Goal: Transaction & Acquisition: Purchase product/service

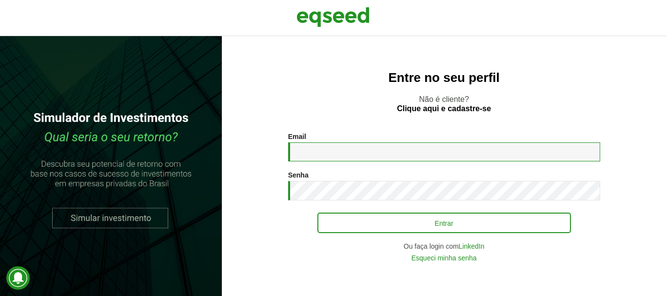
type input "**********"
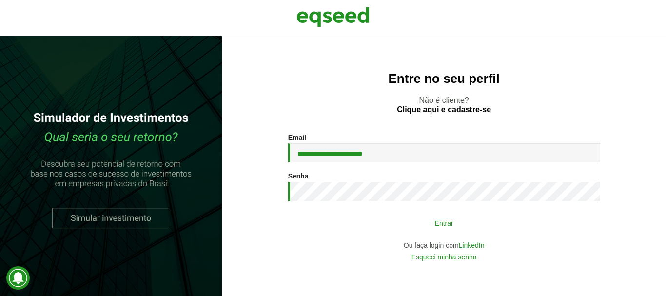
click at [431, 221] on button "Entrar" at bounding box center [444, 223] width 254 height 19
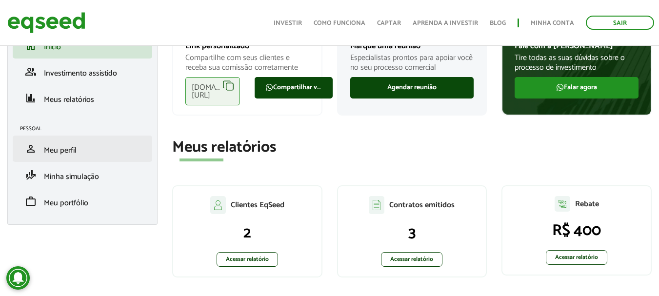
scroll to position [49, 0]
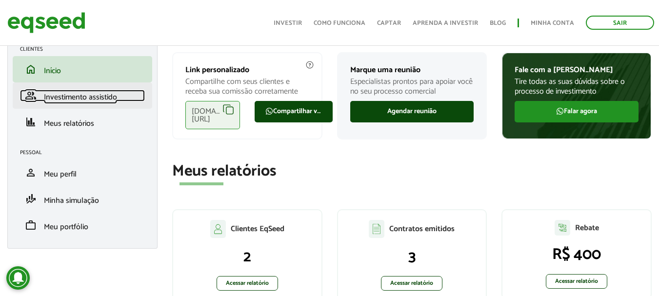
click at [95, 92] on span "Investimento assistido" at bounding box center [80, 97] width 73 height 13
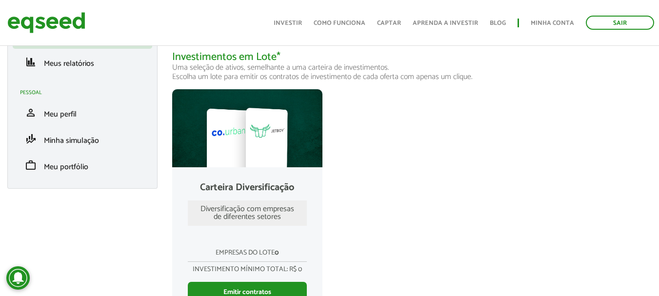
scroll to position [49, 0]
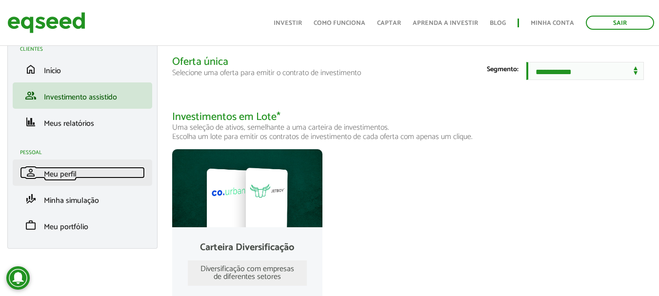
click at [76, 175] on span "Meu perfil" at bounding box center [60, 174] width 33 height 13
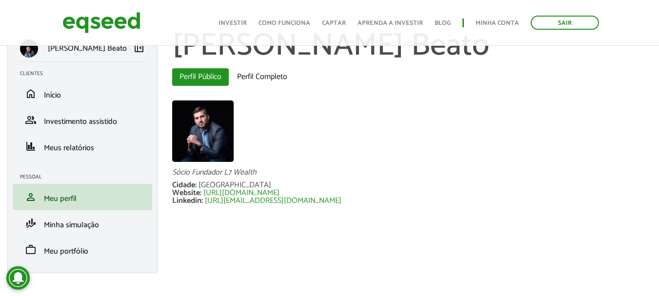
scroll to position [31, 0]
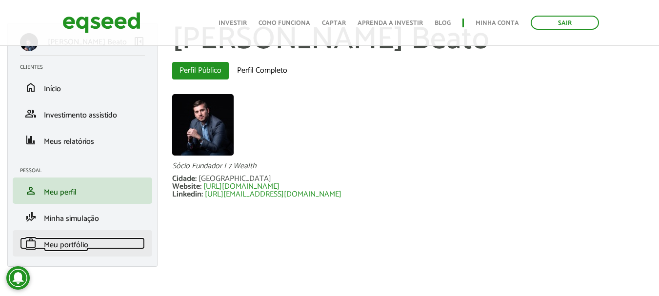
click at [63, 242] on span "Meu portfólio" at bounding box center [66, 244] width 44 height 13
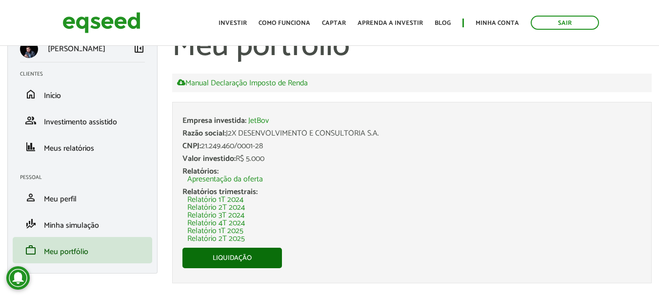
scroll to position [45, 0]
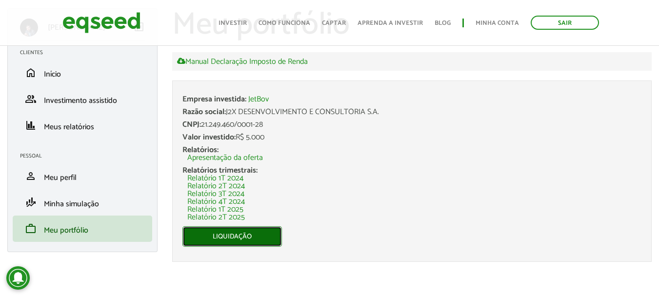
click at [265, 236] on link "Liquidação" at bounding box center [231, 236] width 99 height 20
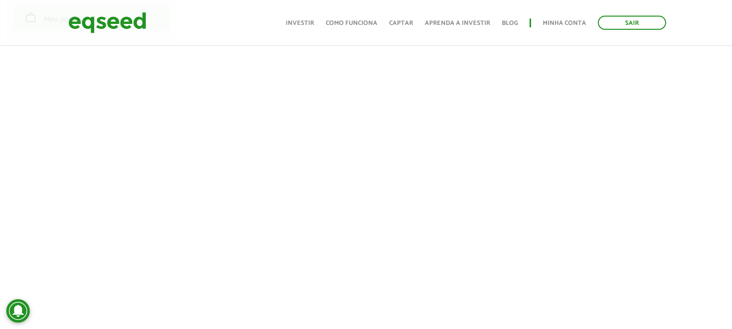
scroll to position [233, 0]
